Goal: Information Seeking & Learning: Find specific page/section

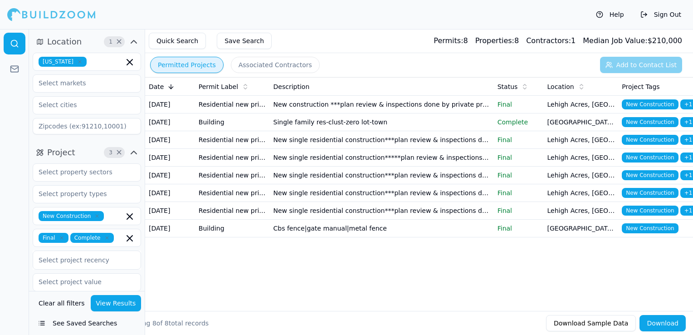
click at [77, 62] on icon "button" at bounding box center [79, 61] width 5 height 5
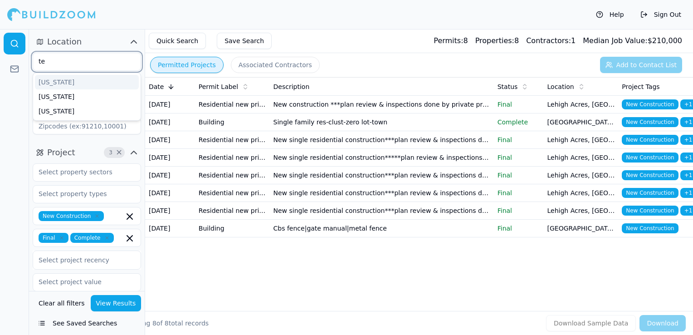
type input "tex"
click at [62, 81] on div "[US_STATE]" at bounding box center [87, 82] width 104 height 15
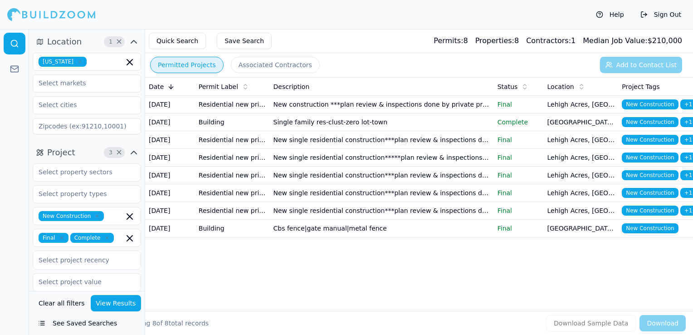
click at [243, 25] on div "Help Sign Out" at bounding box center [346, 14] width 693 height 29
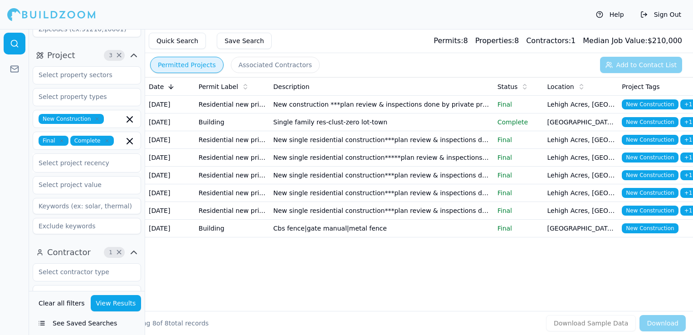
scroll to position [227, 0]
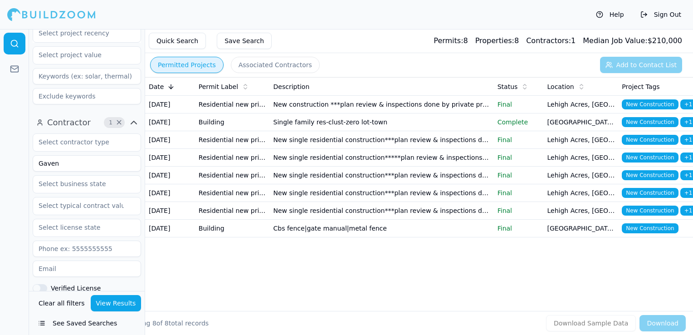
drag, startPoint x: 76, startPoint y: 165, endPoint x: 14, endPoint y: 163, distance: 62.6
click at [14, 163] on div "Location 1 × Texas Project 3 × New Construction Final Complete Select project r…" at bounding box center [346, 182] width 693 height 306
click at [64, 165] on input at bounding box center [87, 163] width 108 height 16
type input "Stellar Structures & Development LLC"
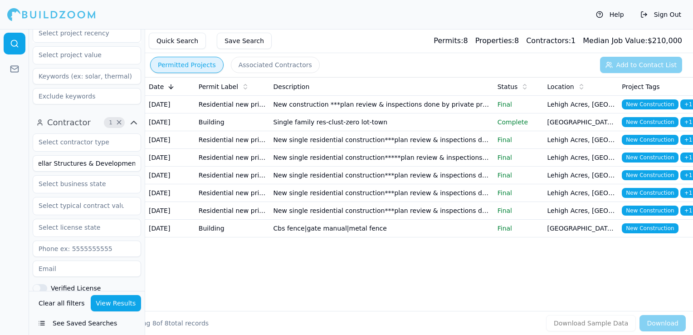
click at [117, 302] on button "View Results" at bounding box center [116, 303] width 51 height 16
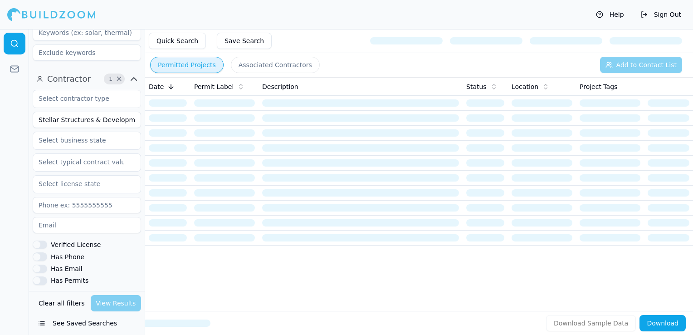
scroll to position [272, 0]
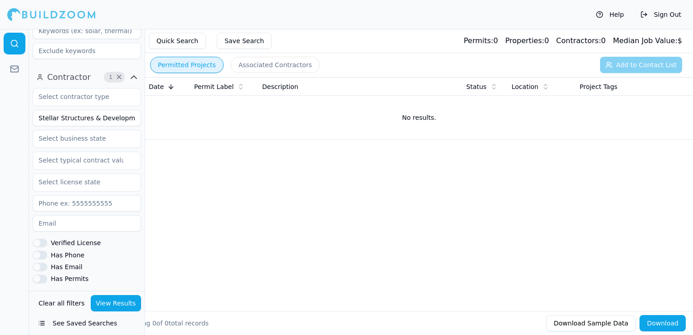
click at [69, 117] on input "Stellar Structures & Development LLC" at bounding box center [87, 118] width 108 height 16
type input "Stellar Development"
click at [134, 304] on button "View Results" at bounding box center [116, 303] width 51 height 16
